Goal: Transaction & Acquisition: Purchase product/service

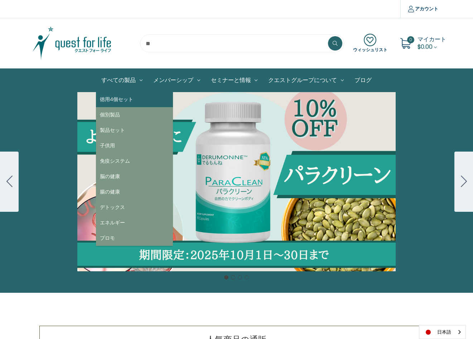
click at [132, 96] on link "徳用4個セット" at bounding box center [134, 99] width 77 height 15
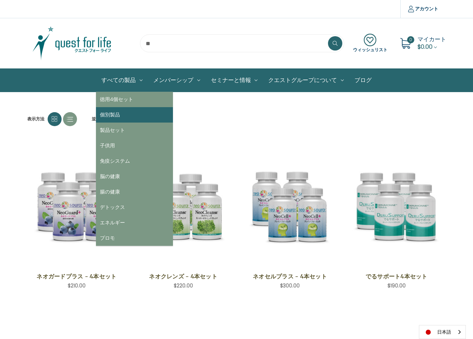
click at [129, 115] on link "個別製品" at bounding box center [134, 114] width 77 height 15
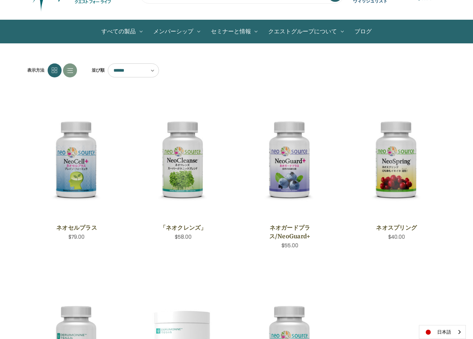
scroll to position [36, 0]
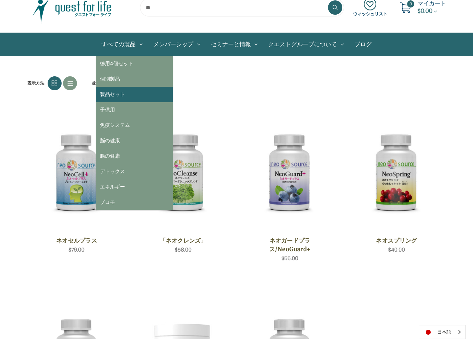
click at [132, 91] on link "製品セット" at bounding box center [134, 94] width 77 height 15
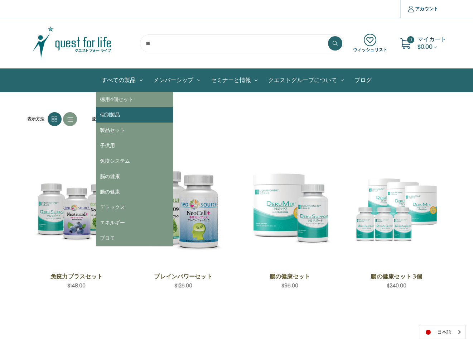
click at [125, 111] on link "個別製品" at bounding box center [134, 114] width 77 height 15
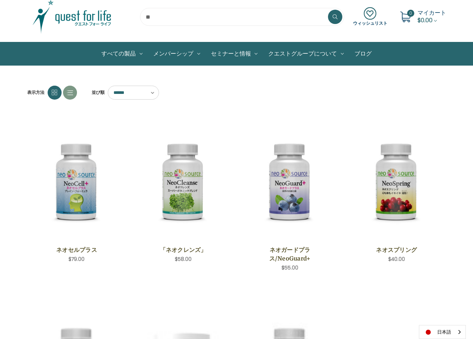
scroll to position [72, 0]
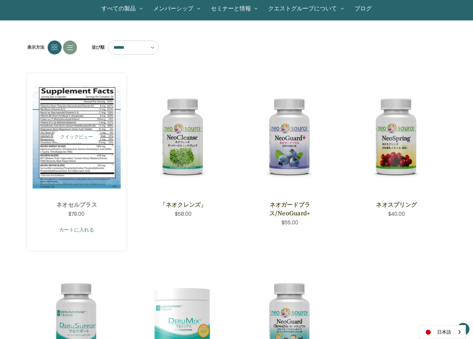
click at [97, 231] on link "カートに入れる" at bounding box center [77, 230] width 88 height 14
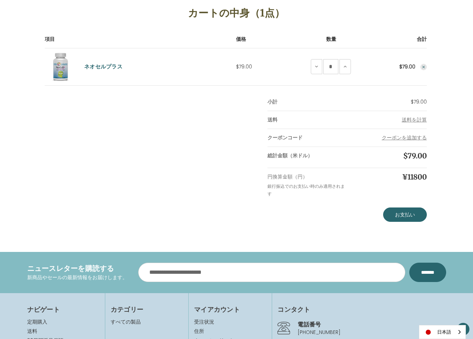
scroll to position [107, 0]
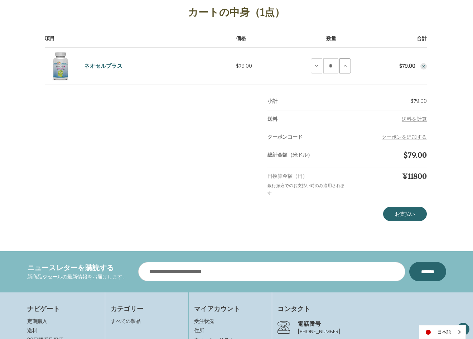
click at [340, 67] on button "ネオセルプラスを追加" at bounding box center [344, 65] width 11 height 15
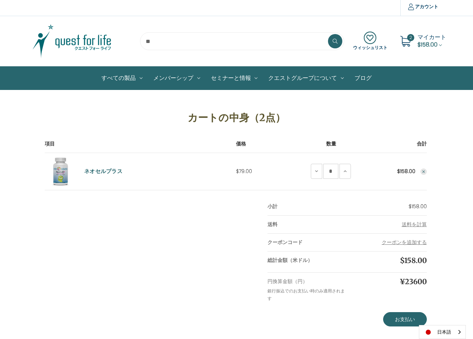
scroll to position [0, 0]
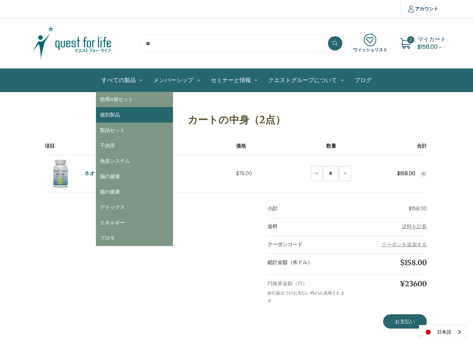
click at [122, 110] on link "個別製品" at bounding box center [134, 114] width 77 height 15
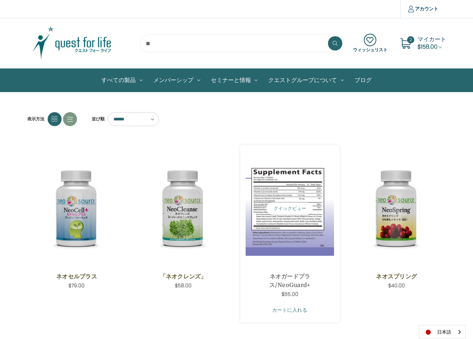
click at [300, 309] on link "カートに入れる" at bounding box center [290, 310] width 88 height 14
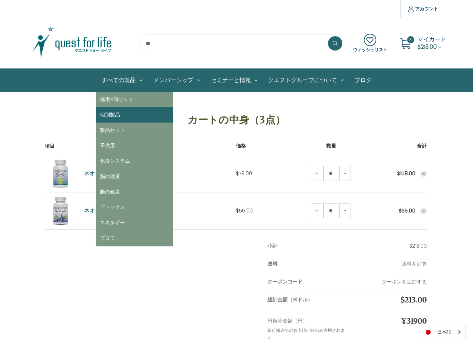
click at [117, 110] on link "個別製品" at bounding box center [134, 114] width 77 height 15
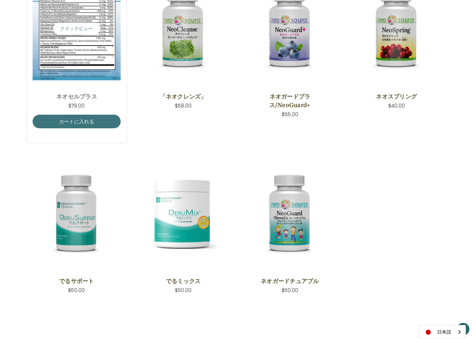
scroll to position [215, 0]
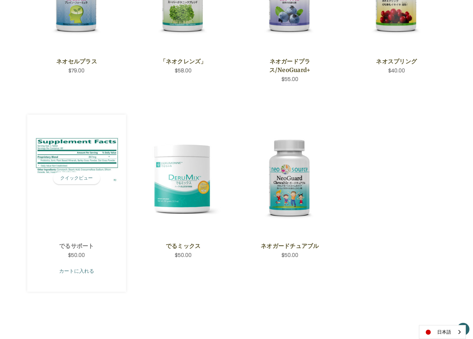
click at [84, 268] on link "カートに入れる" at bounding box center [77, 271] width 88 height 14
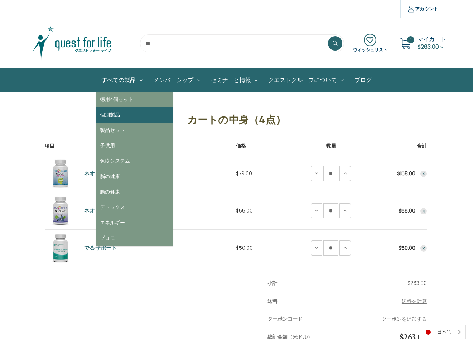
click at [122, 110] on link "個別製品" at bounding box center [134, 114] width 77 height 15
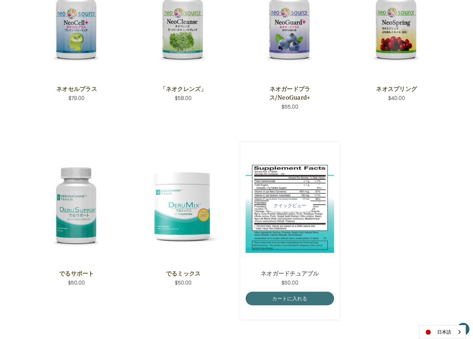
scroll to position [251, 0]
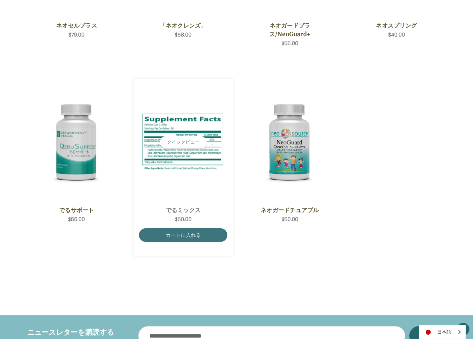
click at [184, 168] on img "DeruMix,$50.00\a" at bounding box center [183, 142] width 88 height 62
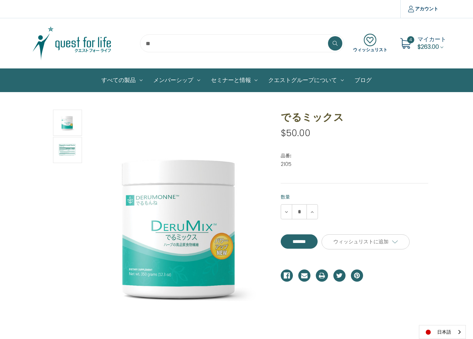
click at [76, 45] on img at bounding box center [72, 43] width 90 height 36
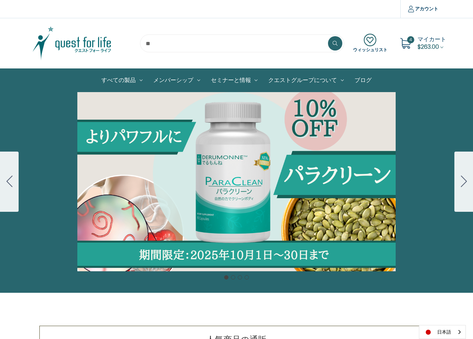
click at [471, 174] on button "Go to slide 2" at bounding box center [463, 181] width 19 height 60
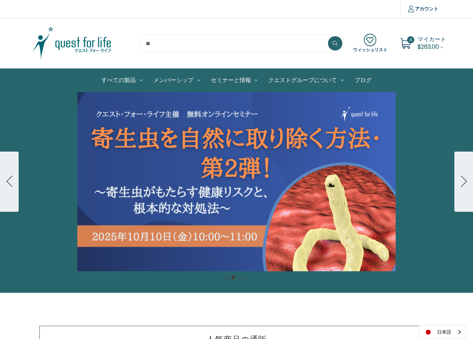
click at [10, 188] on button "Go to slide 1" at bounding box center [9, 181] width 19 height 60
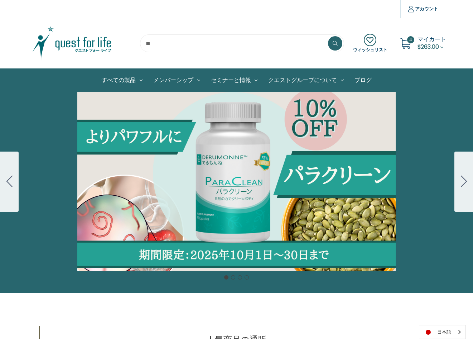
click at [465, 185] on icon "Go to slide 2" at bounding box center [464, 180] width 6 height 11
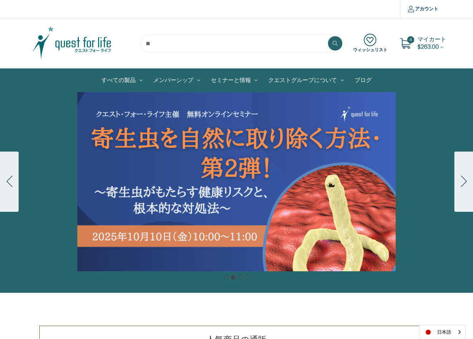
click at [465, 185] on icon "Go to slide 3" at bounding box center [464, 180] width 6 height 11
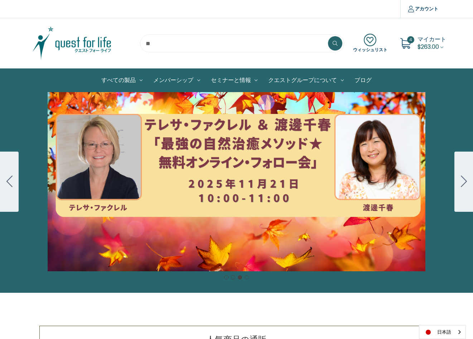
click at [465, 185] on icon "Go to slide 4" at bounding box center [464, 180] width 6 height 11
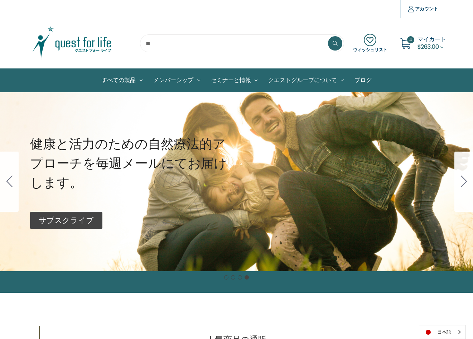
click at [465, 185] on icon "Go to slide 1" at bounding box center [464, 180] width 6 height 11
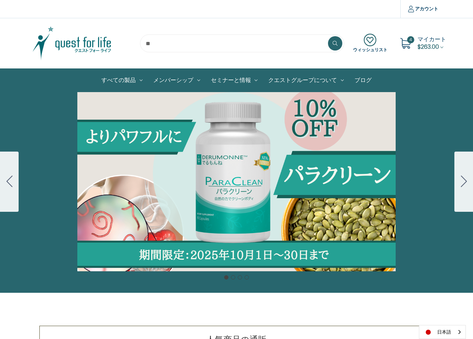
click at [465, 185] on icon "Go to slide 2" at bounding box center [464, 180] width 6 height 11
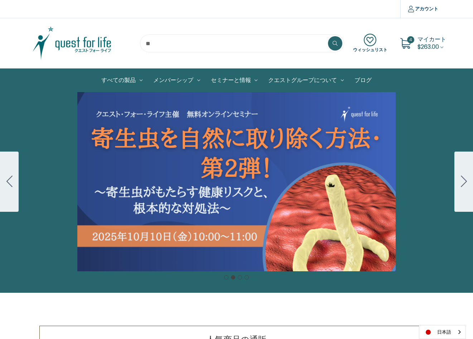
click at [418, 41] on span "マイカート" at bounding box center [431, 39] width 29 height 8
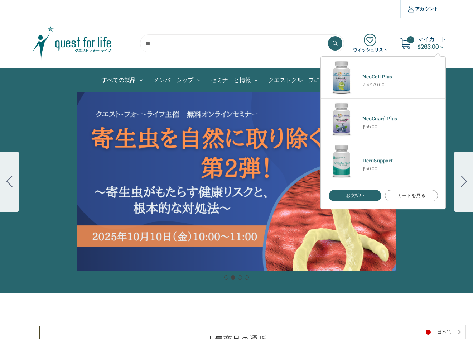
click at [406, 197] on link "カートを見る" at bounding box center [411, 195] width 53 height 11
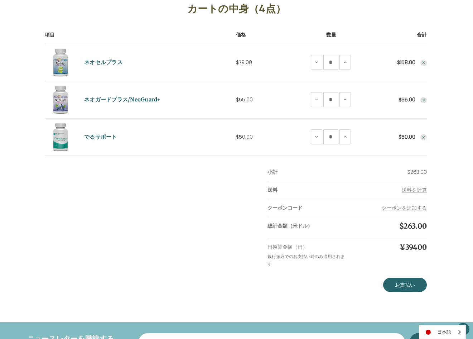
scroll to position [72, 0]
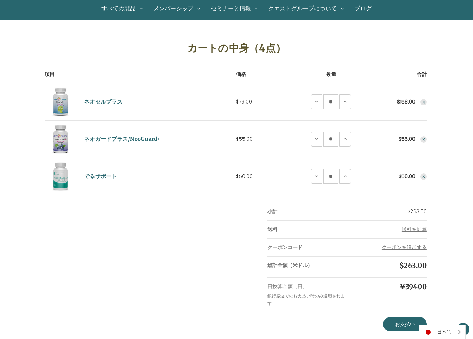
click at [423, 178] on icon "Remove DeruSupport from cart" at bounding box center [423, 176] width 4 height 4
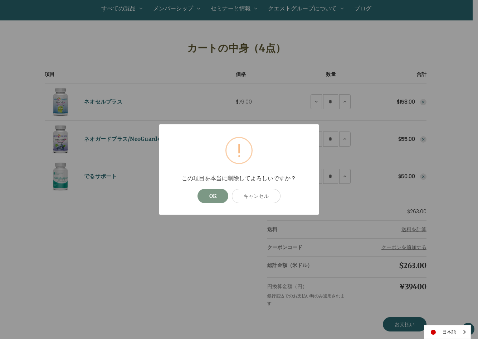
click at [209, 198] on button "OK" at bounding box center [213, 196] width 31 height 14
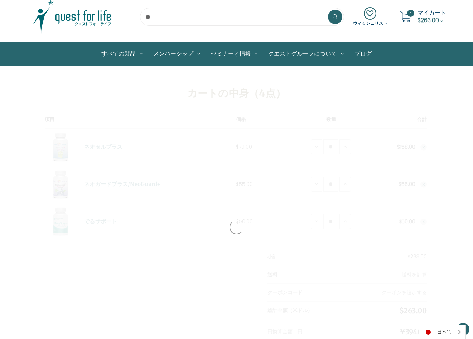
scroll to position [0, 0]
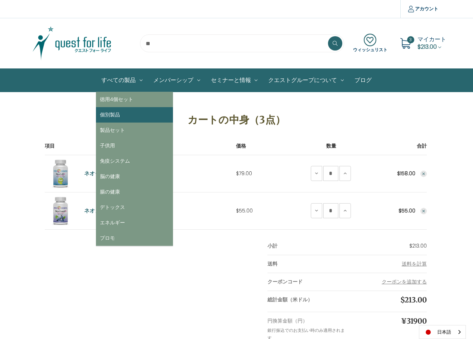
click at [130, 110] on link "個別製品" at bounding box center [134, 114] width 77 height 15
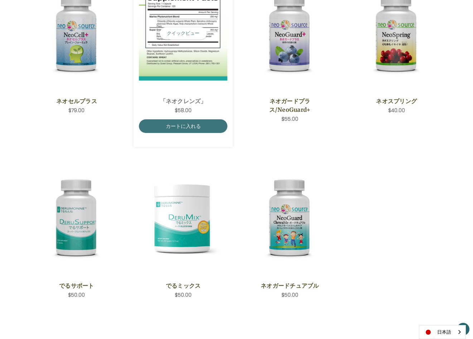
scroll to position [215, 0]
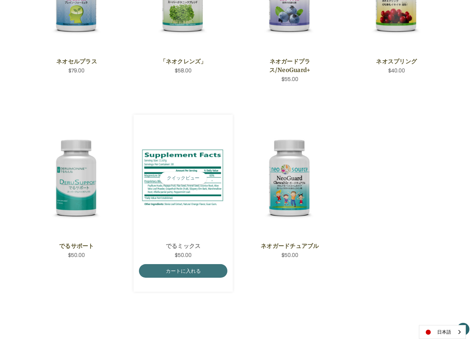
click at [193, 202] on img "DeruMix,$50.00\a" at bounding box center [183, 178] width 88 height 62
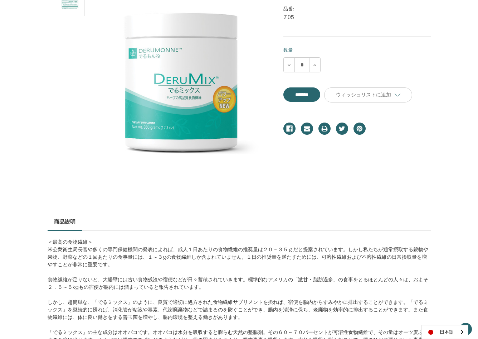
scroll to position [143, 0]
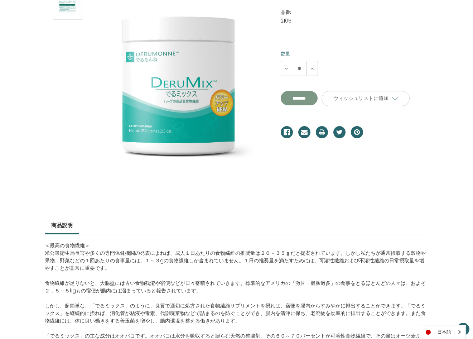
click at [301, 95] on input "*******" at bounding box center [299, 98] width 37 height 14
type input "*******"
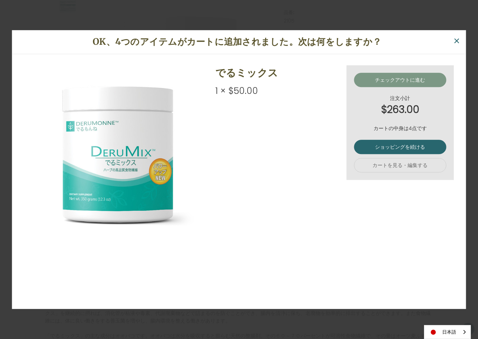
click at [417, 84] on link "チェックアウトに進む" at bounding box center [400, 80] width 92 height 14
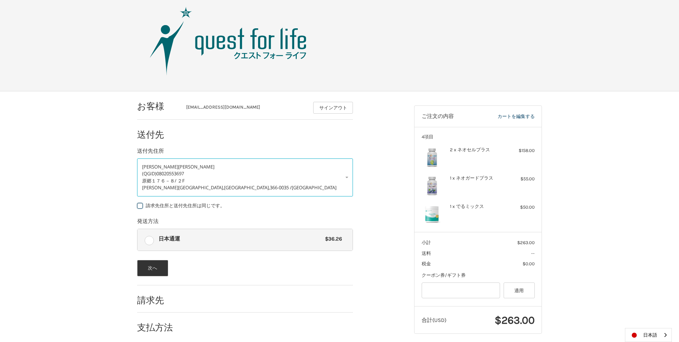
scroll to position [14, 0]
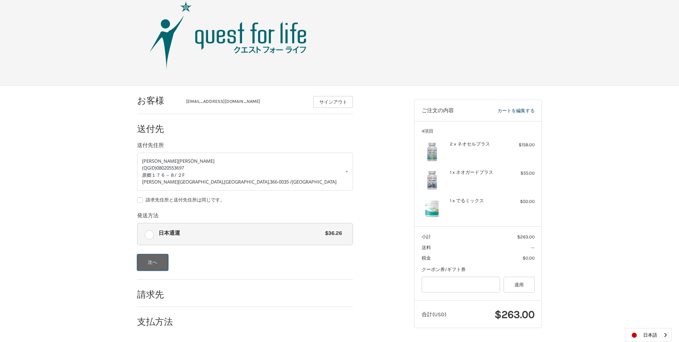
click at [156, 263] on button "次へ" at bounding box center [152, 262] width 31 height 16
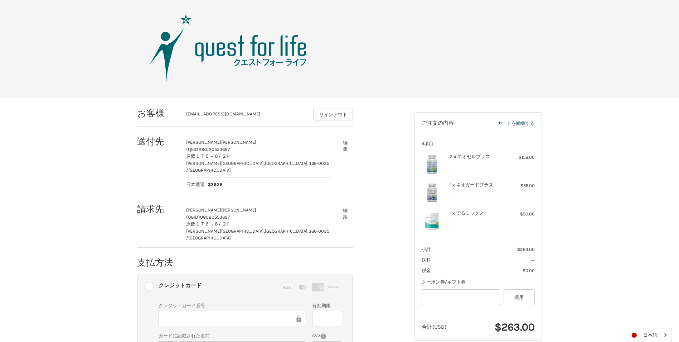
scroll to position [0, 0]
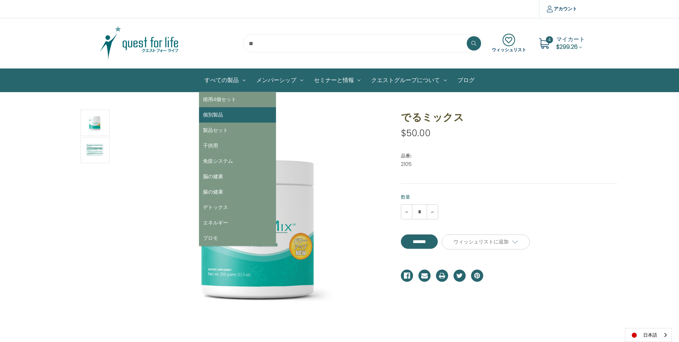
click at [226, 108] on link "個別製品" at bounding box center [237, 114] width 77 height 15
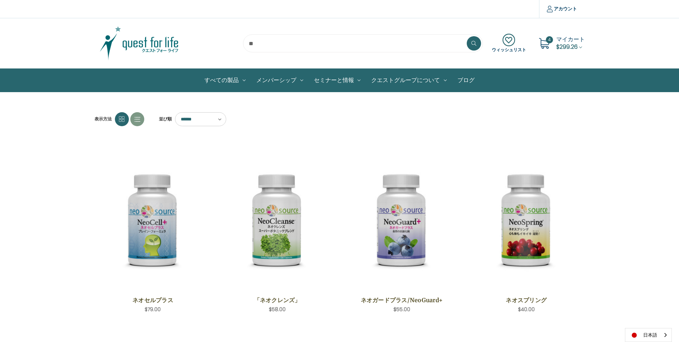
click at [569, 43] on span "$299.26" at bounding box center [566, 47] width 21 height 8
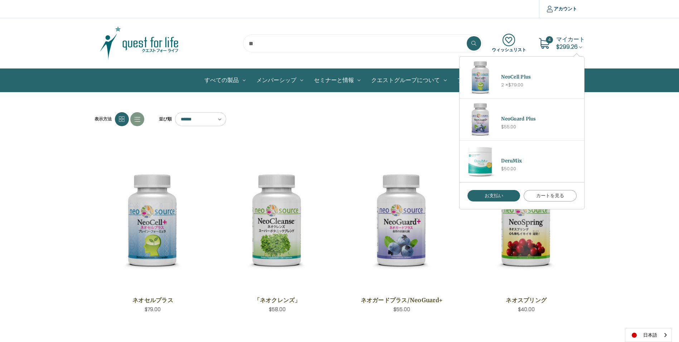
click at [535, 195] on link "カートを見る" at bounding box center [550, 195] width 53 height 11
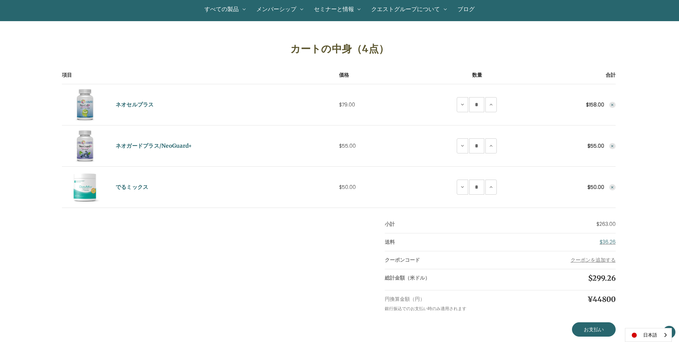
scroll to position [72, 0]
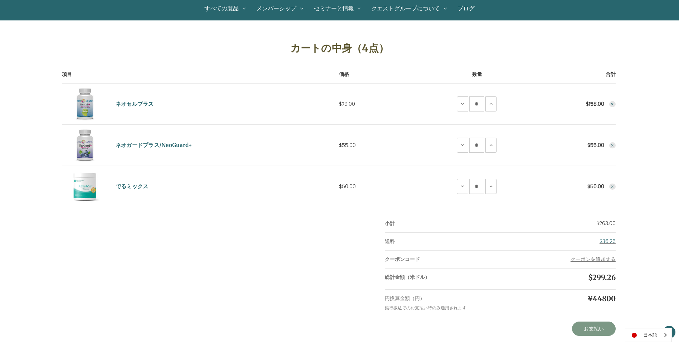
click at [594, 328] on link "お支払い" at bounding box center [594, 328] width 44 height 14
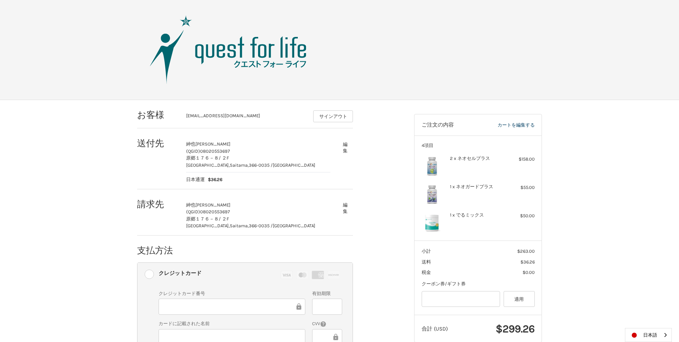
drag, startPoint x: 376, startPoint y: 180, endPoint x: 376, endPoint y: 174, distance: 5.7
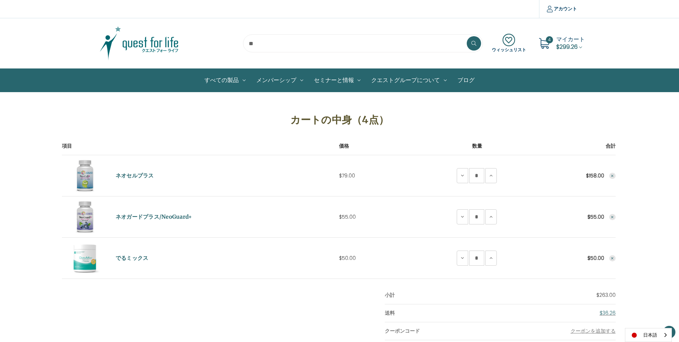
scroll to position [64, 0]
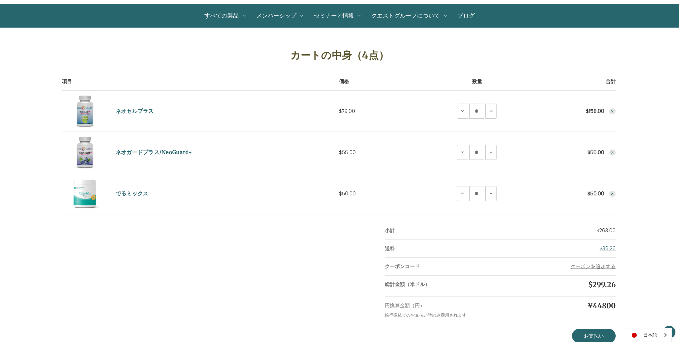
click at [615, 193] on button "Remove DeruMix from cart" at bounding box center [612, 193] width 6 height 6
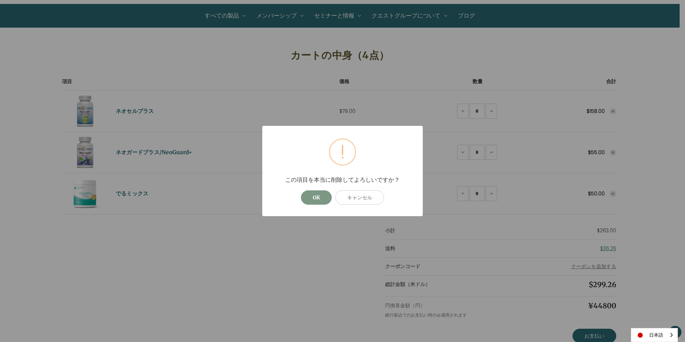
click at [314, 198] on button "OK" at bounding box center [316, 197] width 31 height 14
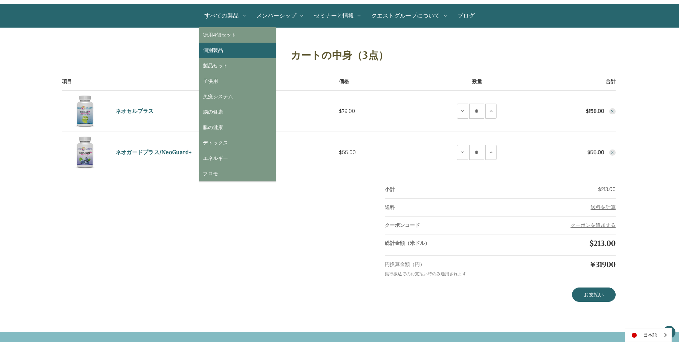
click at [231, 47] on link "個別製品" at bounding box center [237, 50] width 77 height 15
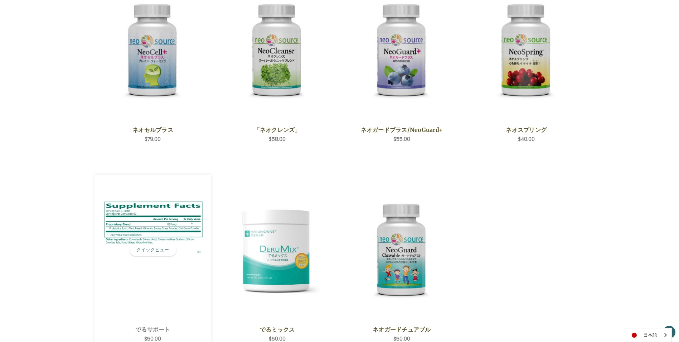
scroll to position [215, 0]
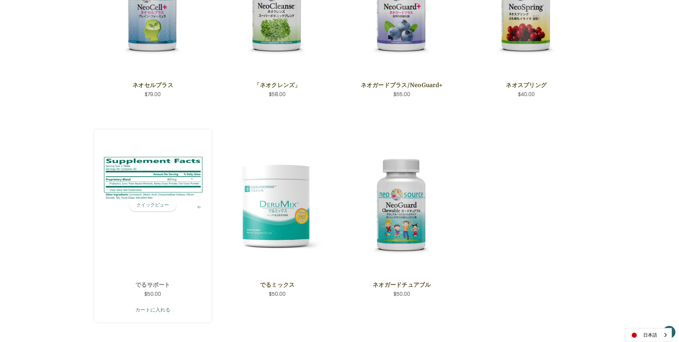
click at [145, 305] on link "カートに入れる" at bounding box center [153, 310] width 106 height 14
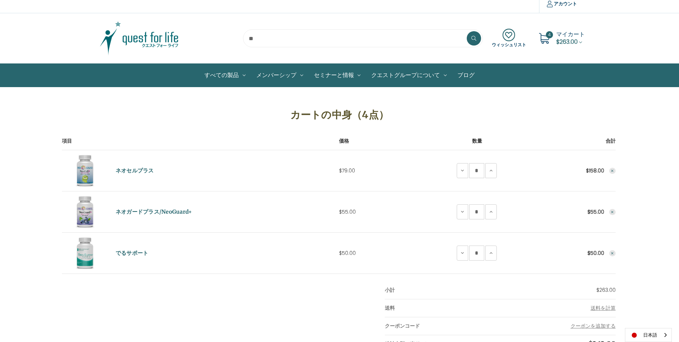
scroll to position [72, 0]
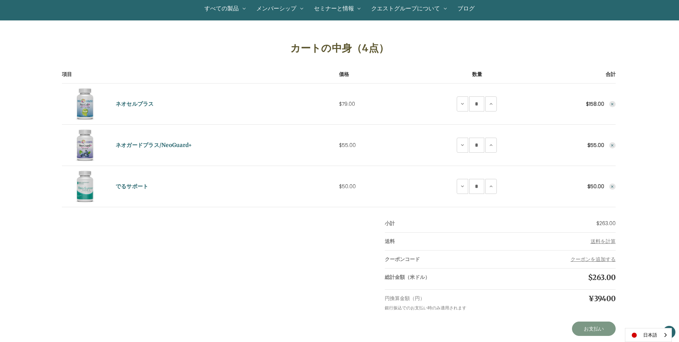
click at [588, 329] on link "お支払い" at bounding box center [594, 328] width 44 height 14
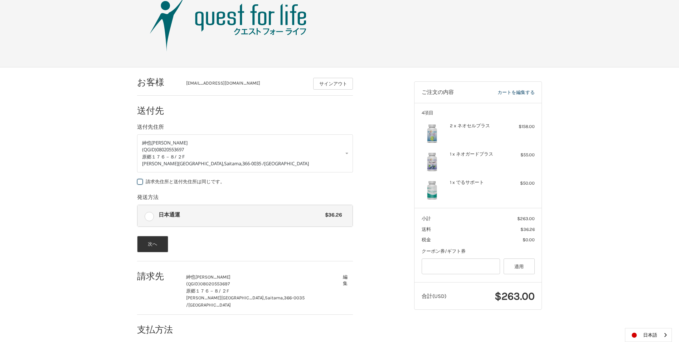
scroll to position [33, 0]
click at [125, 249] on div "お客様 [EMAIL_ADDRESS][DOMAIN_NAME] サインアウト 送付先 送付先住所 [PERSON_NAME] [PERSON_NAME] (…" at bounding box center [340, 207] width 430 height 281
click at [138, 250] on button "次へ" at bounding box center [152, 243] width 31 height 16
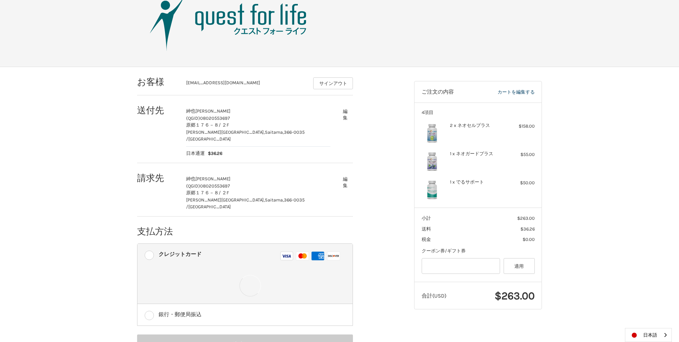
click at [224, 248] on div "クレジットカード Visa マスター アメックス ディスカバー" at bounding box center [251, 255] width 184 height 15
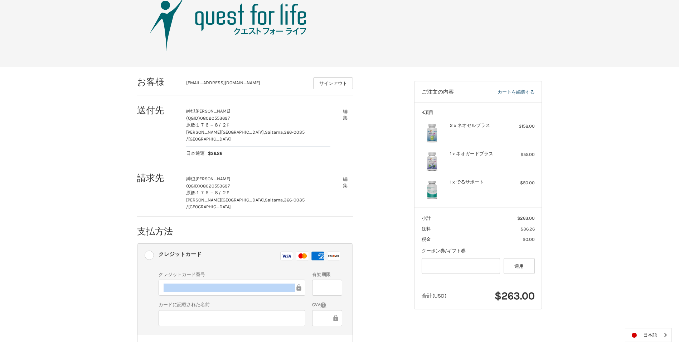
click at [68, 0] on body "お支払い お客様 [EMAIL_ADDRESS][DOMAIN_NAME] サインアウト 送付先 [PERSON_NAME] [PERSON_NAME] (Q…" at bounding box center [339, 184] width 679 height 434
click at [246, 283] on iframe at bounding box center [229, 287] width 131 height 8
click at [246, 279] on div at bounding box center [232, 287] width 147 height 16
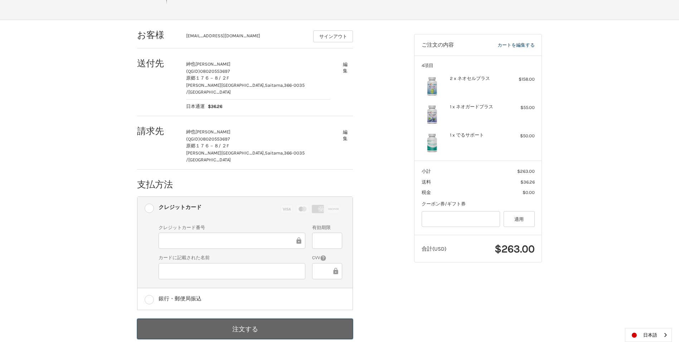
click at [272, 318] on button "注文する" at bounding box center [245, 328] width 216 height 20
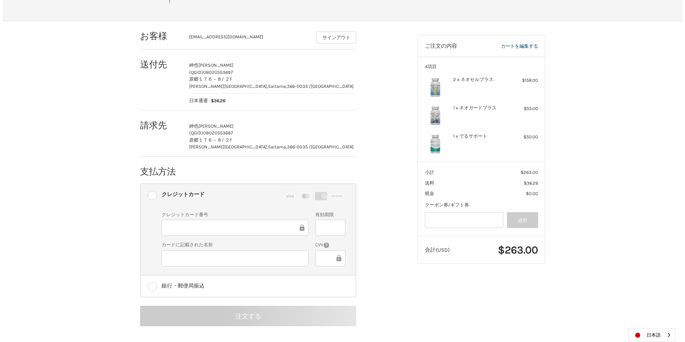
scroll to position [0, 0]
